Goal: Task Accomplishment & Management: Use online tool/utility

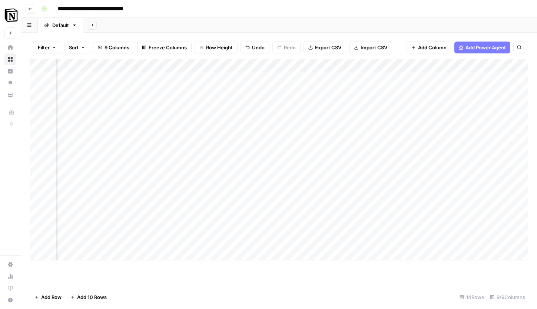
scroll to position [0, 545]
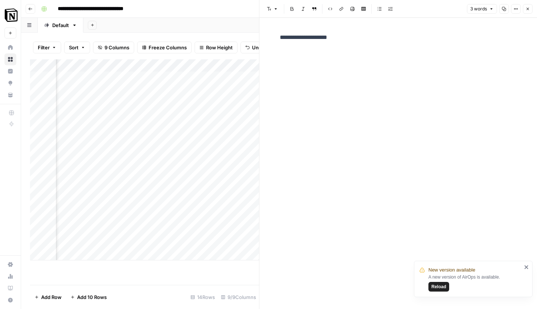
click at [531, 10] on button "Close" at bounding box center [528, 9] width 10 height 10
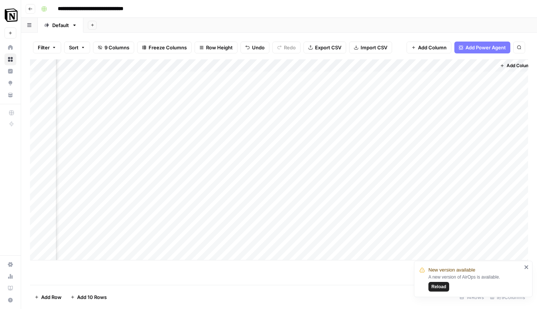
scroll to position [0, 545]
click at [451, 218] on div "Add Column" at bounding box center [279, 159] width 499 height 201
click at [480, 214] on div "Add Column" at bounding box center [279, 159] width 499 height 201
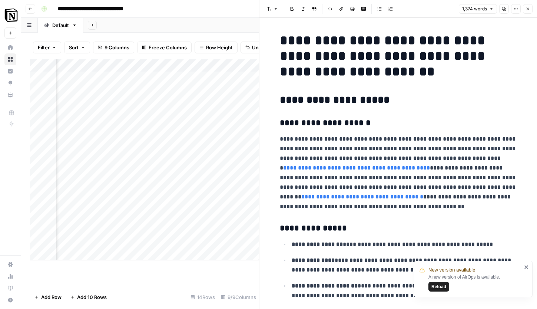
click at [530, 6] on button "Close" at bounding box center [528, 9] width 10 height 10
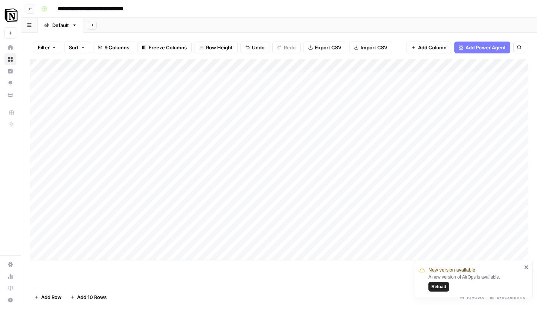
click at [101, 227] on div "Add Column" at bounding box center [279, 159] width 499 height 201
click at [101, 227] on textarea at bounding box center [115, 229] width 119 height 10
type textarea "**********"
click at [141, 250] on div "Add Column" at bounding box center [279, 159] width 499 height 201
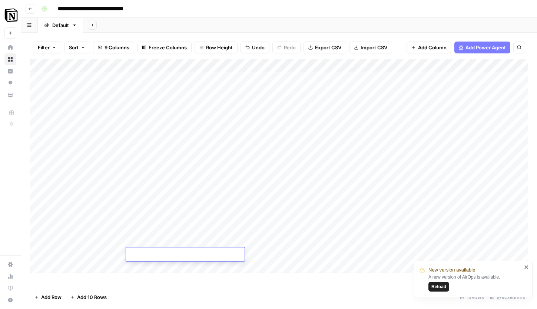
click at [160, 219] on div "Add Column" at bounding box center [279, 166] width 499 height 214
click at [161, 216] on div "Add Column" at bounding box center [279, 166] width 499 height 214
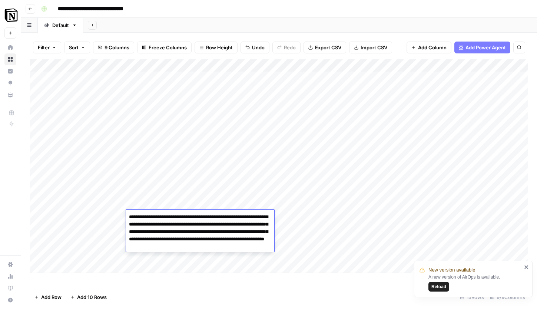
click at [161, 216] on textarea "**********" at bounding box center [200, 232] width 148 height 40
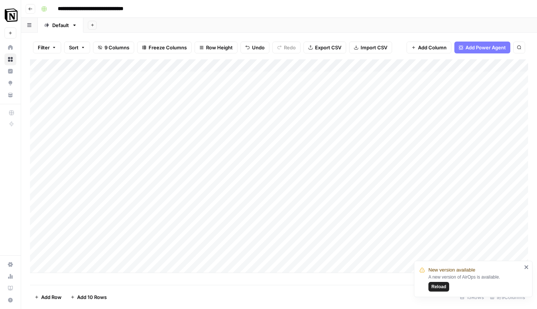
click at [160, 262] on div "Add Column" at bounding box center [279, 166] width 499 height 214
click at [157, 232] on div "Add Column" at bounding box center [279, 172] width 499 height 226
click at [296, 227] on div "Add Column" at bounding box center [279, 172] width 499 height 226
click at [424, 227] on div "Add Column" at bounding box center [279, 172] width 499 height 226
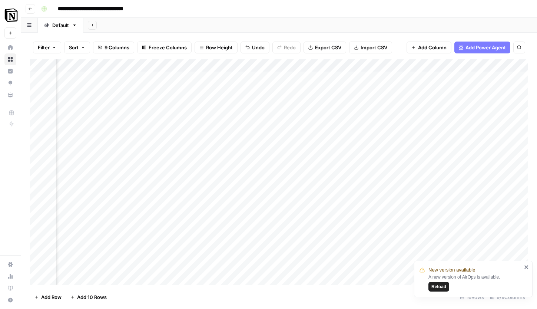
scroll to position [0, 545]
click at [413, 230] on div "Add Column" at bounding box center [279, 172] width 499 height 226
click at [209, 219] on div "Add Column" at bounding box center [279, 172] width 499 height 226
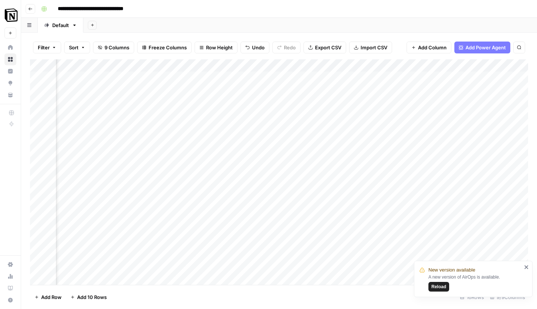
click at [102, 229] on div "Add Column" at bounding box center [279, 172] width 499 height 226
click at [270, 228] on div "Add Column" at bounding box center [279, 172] width 499 height 226
click at [403, 238] on div "Add Column" at bounding box center [279, 172] width 499 height 226
click at [397, 186] on div "Add Column" at bounding box center [279, 172] width 499 height 226
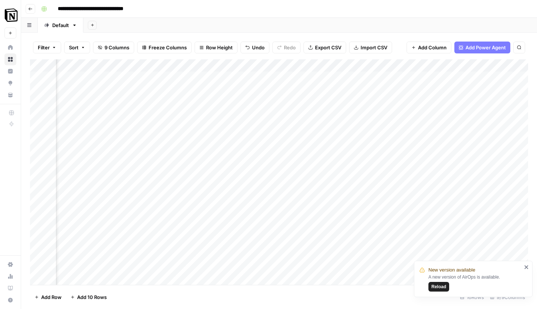
click at [392, 229] on div "Add Column" at bounding box center [279, 172] width 499 height 226
click at [348, 220] on div "Add Column" at bounding box center [279, 172] width 499 height 226
click at [345, 227] on div "Add Column" at bounding box center [279, 172] width 499 height 226
click at [380, 227] on div "Add Column" at bounding box center [279, 172] width 499 height 226
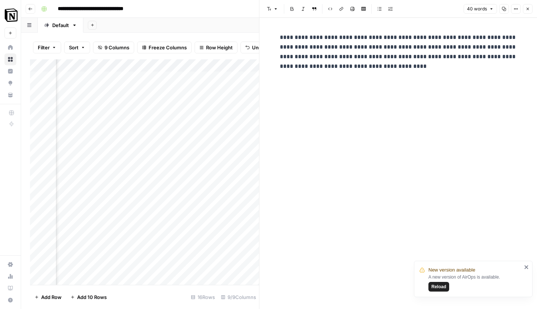
click at [195, 167] on div "Add Column" at bounding box center [144, 172] width 229 height 226
click at [531, 8] on button "Close" at bounding box center [528, 9] width 10 height 10
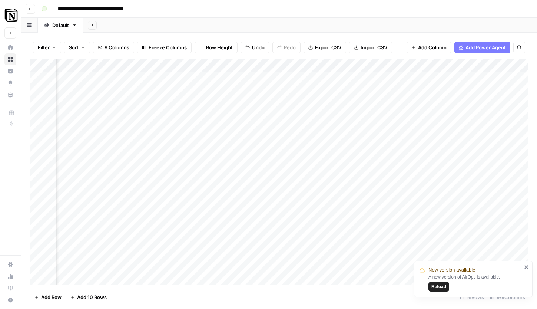
scroll to position [0, 460]
click at [253, 229] on div "Add Column" at bounding box center [279, 172] width 499 height 226
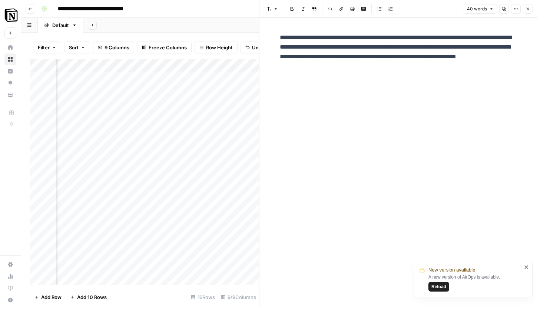
click at [529, 9] on icon "button" at bounding box center [528, 9] width 4 height 4
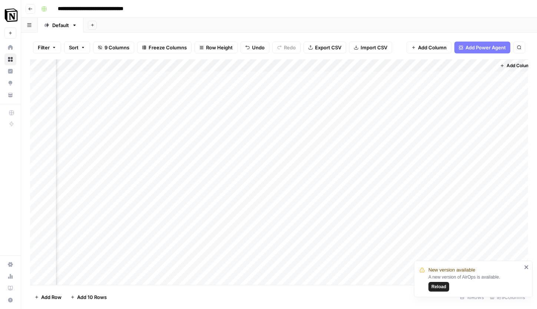
scroll to position [1, 545]
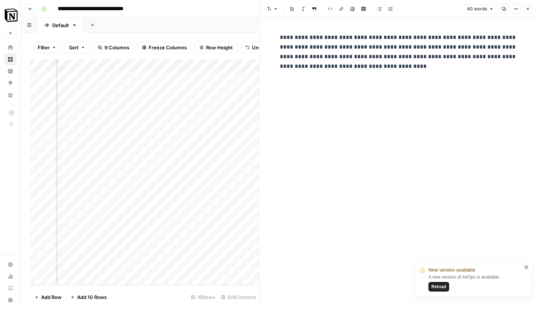
click at [219, 227] on div "Add Column" at bounding box center [144, 172] width 229 height 226
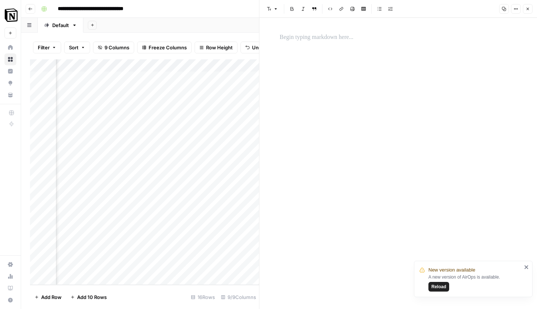
click at [219, 227] on div at bounding box center [211, 228] width 142 height 14
click at [297, 114] on div at bounding box center [399, 163] width 246 height 291
click at [308, 33] on p at bounding box center [398, 38] width 237 height 10
click at [530, 9] on icon "button" at bounding box center [528, 9] width 4 height 4
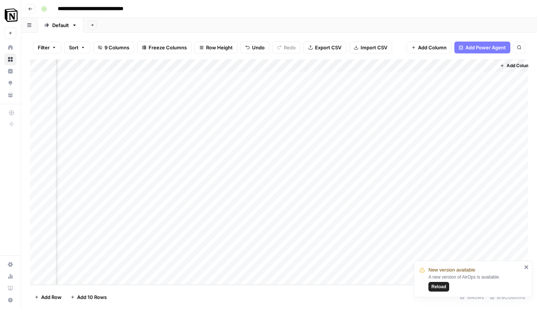
scroll to position [1, 545]
click at [302, 225] on div "Add Column" at bounding box center [279, 172] width 499 height 226
click at [411, 226] on div "Add Column" at bounding box center [279, 172] width 499 height 226
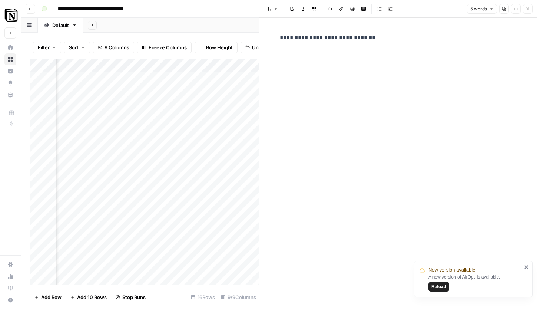
click at [531, 9] on button "Close" at bounding box center [528, 9] width 10 height 10
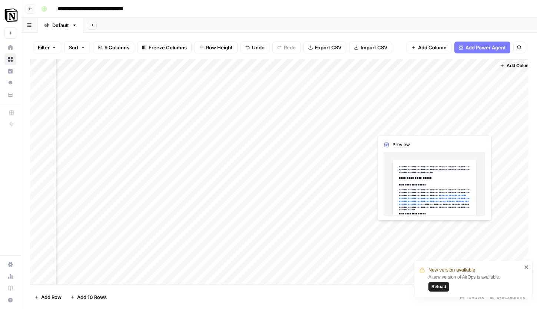
scroll to position [1, 545]
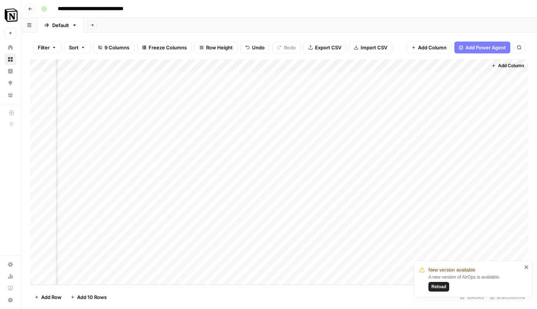
click at [459, 228] on div "Add Column" at bounding box center [279, 172] width 499 height 226
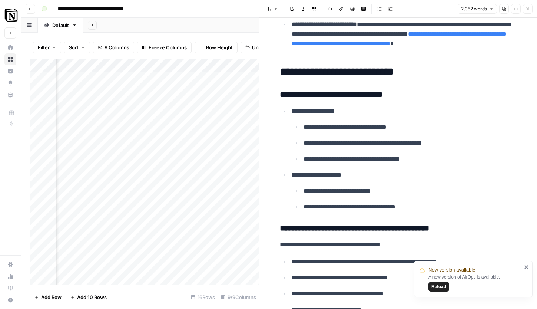
scroll to position [540, 0]
